Goal: Information Seeking & Learning: Learn about a topic

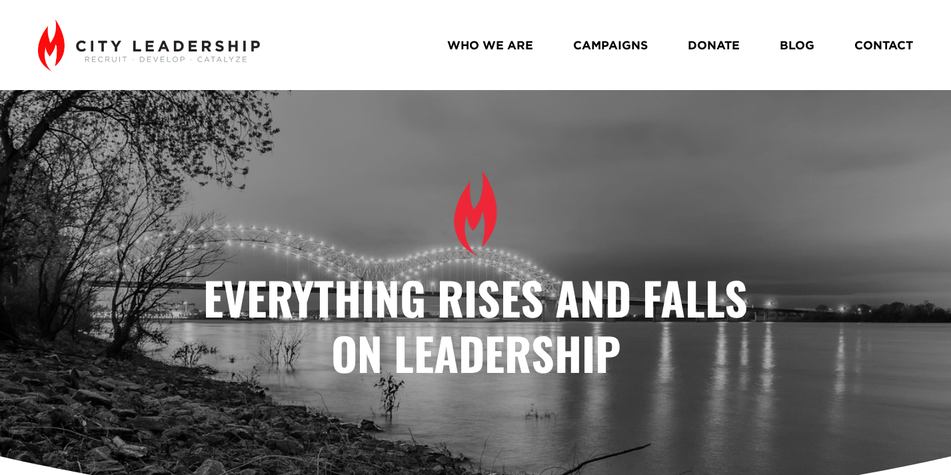
click at [787, 47] on link "BLOG" at bounding box center [797, 44] width 35 height 23
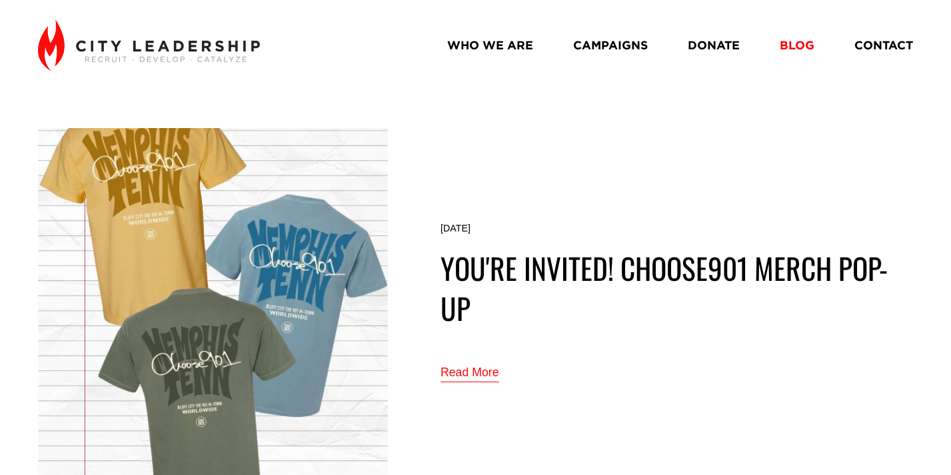
click at [792, 47] on link "BLOG" at bounding box center [797, 44] width 35 height 23
click at [305, 217] on img at bounding box center [213, 303] width 350 height 351
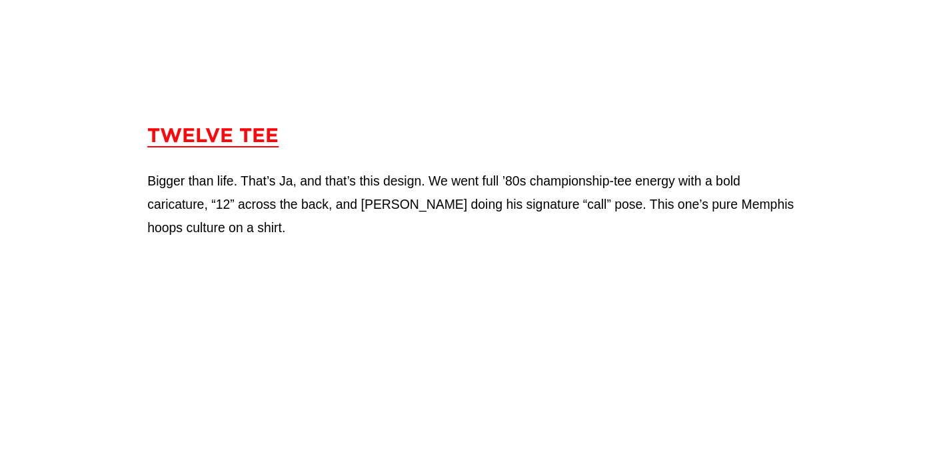
scroll to position [4072, 0]
